Goal: Information Seeking & Learning: Learn about a topic

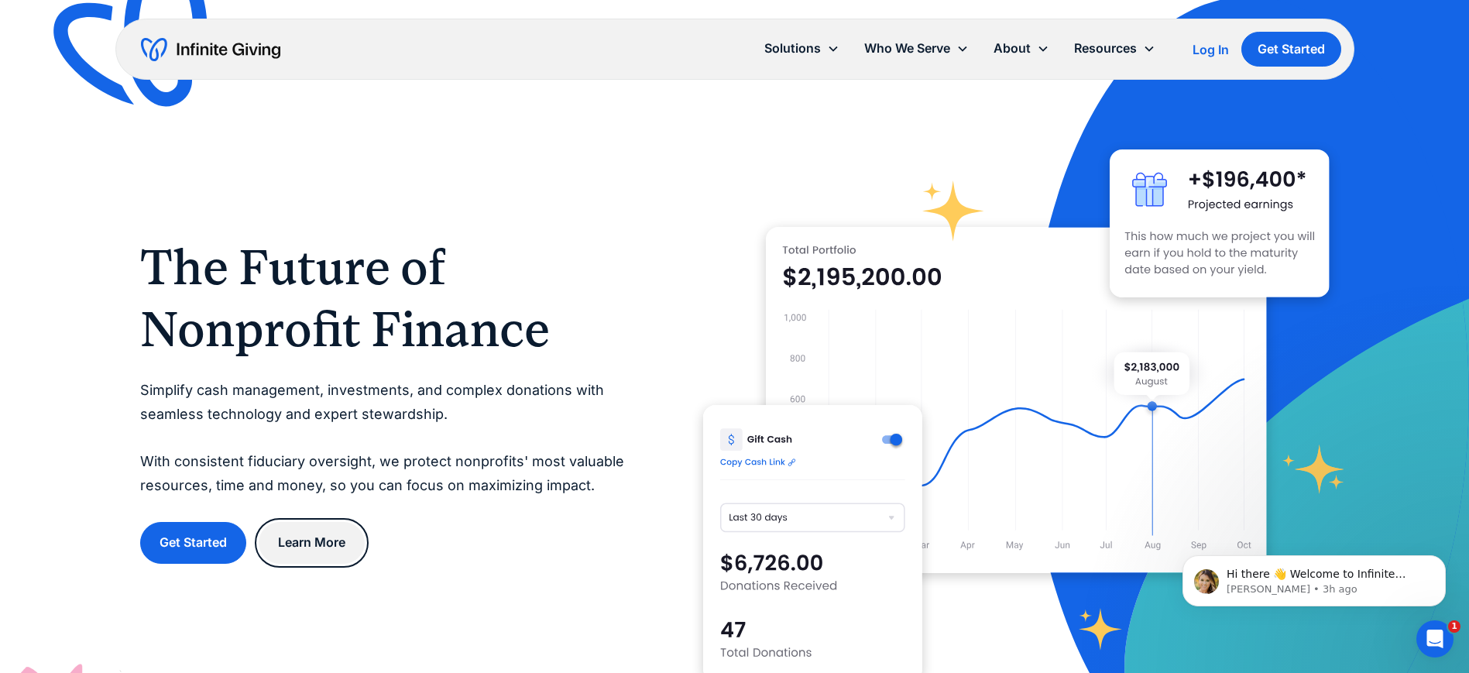
click at [352, 546] on link "Learn More" at bounding box center [312, 542] width 106 height 41
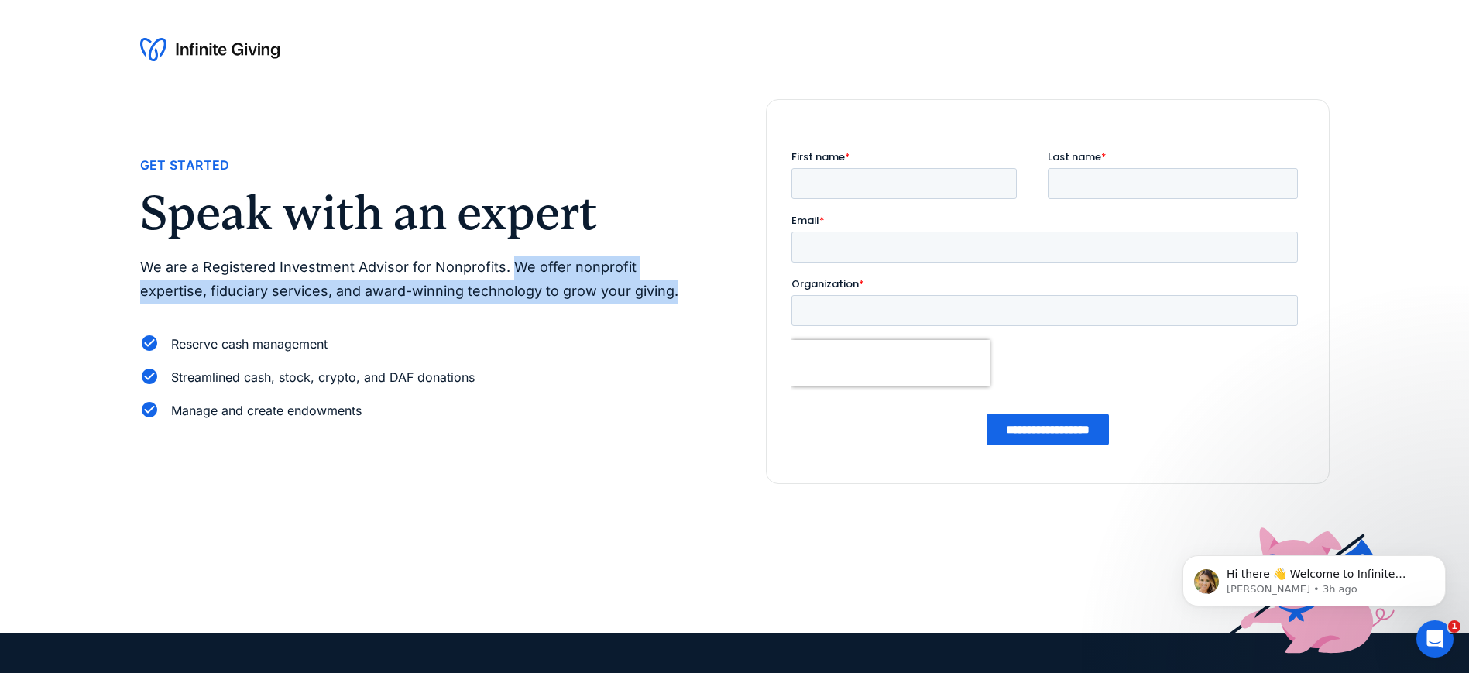
drag, startPoint x: 508, startPoint y: 266, endPoint x: 607, endPoint y: 299, distance: 104.5
click at [607, 299] on p "We are a Registered Investment Advisor for Nonprofits. We offer nonprofit exper…" at bounding box center [422, 278] width 564 height 47
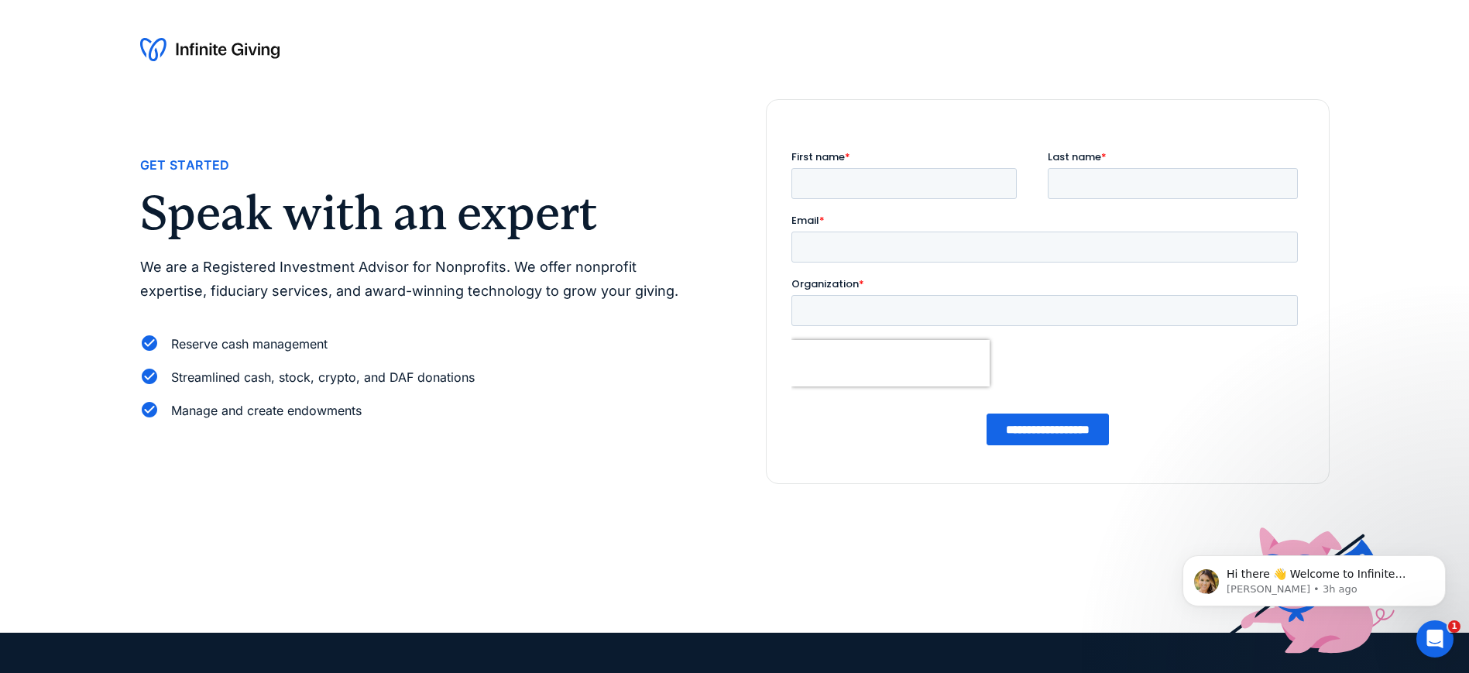
click at [228, 275] on p "We are a Registered Investment Advisor for Nonprofits. We offer nonprofit exper…" at bounding box center [422, 278] width 564 height 47
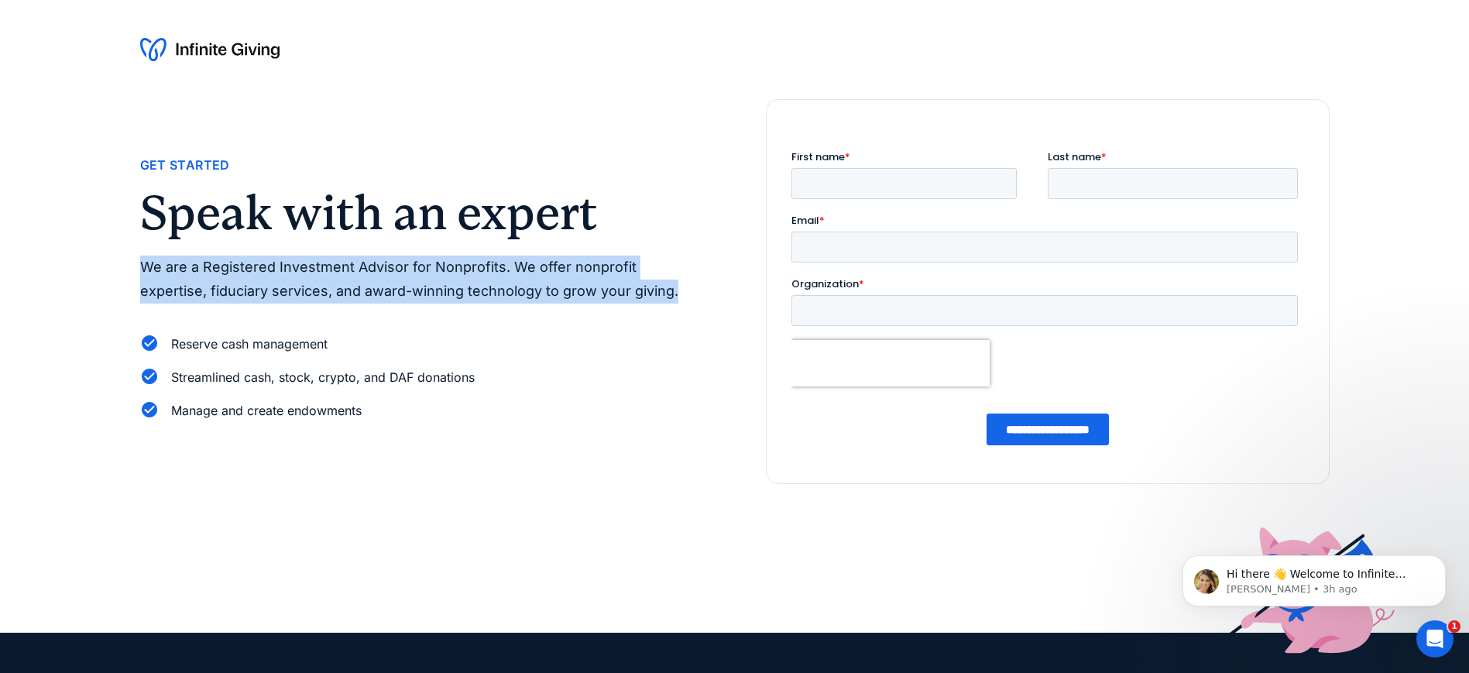
drag, startPoint x: 144, startPoint y: 266, endPoint x: 606, endPoint y: 300, distance: 463.5
click at [606, 300] on p "We are a Registered Investment Advisor for Nonprofits. We offer nonprofit exper…" at bounding box center [422, 278] width 564 height 47
click at [149, 264] on p "We are a Registered Investment Advisor for Nonprofits. We offer nonprofit exper…" at bounding box center [422, 278] width 564 height 47
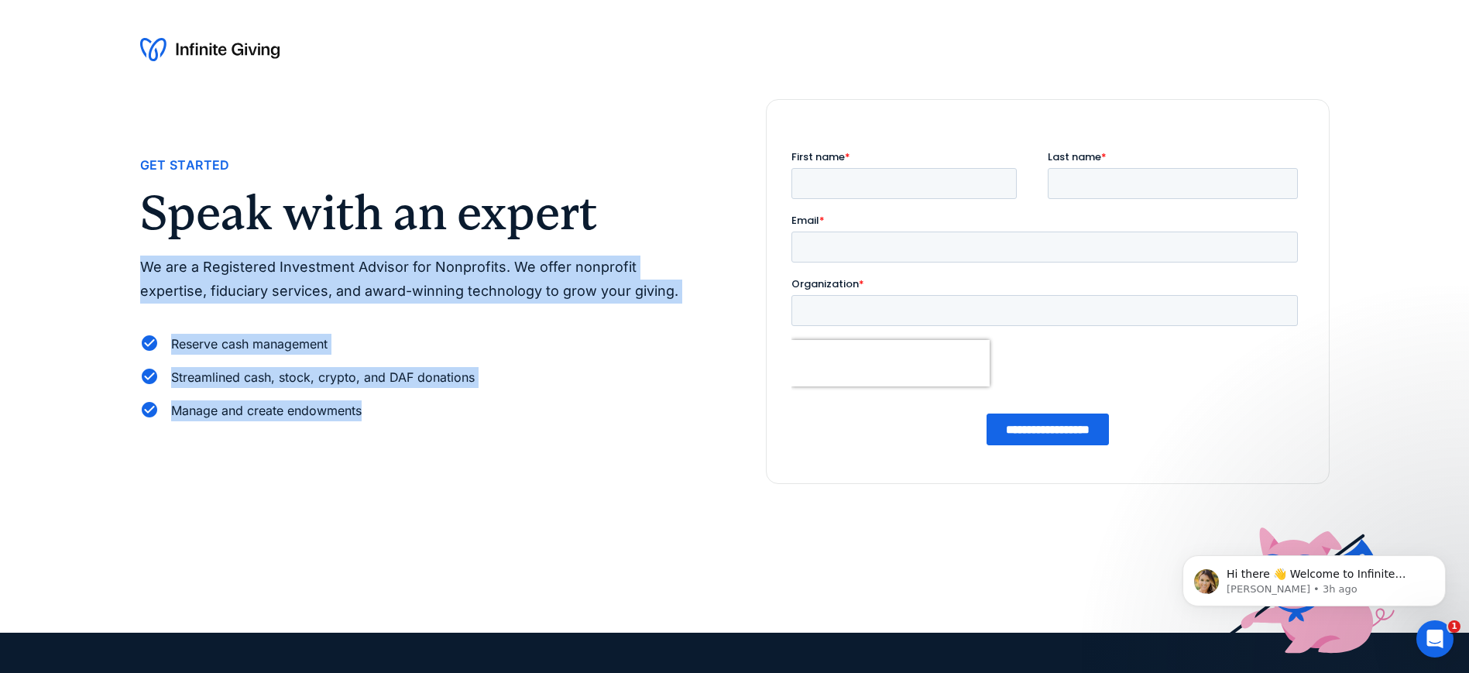
drag, startPoint x: 146, startPoint y: 264, endPoint x: 385, endPoint y: 418, distance: 284.5
click at [385, 418] on div "Get Started Speak with an expert We are a Registered Investment Advisor for Non…" at bounding box center [422, 291] width 564 height 273
copy div "We are a Registered Investment Advisor for Nonprofits. We offer nonprofit exper…"
